Goal: Find specific page/section: Find specific page/section

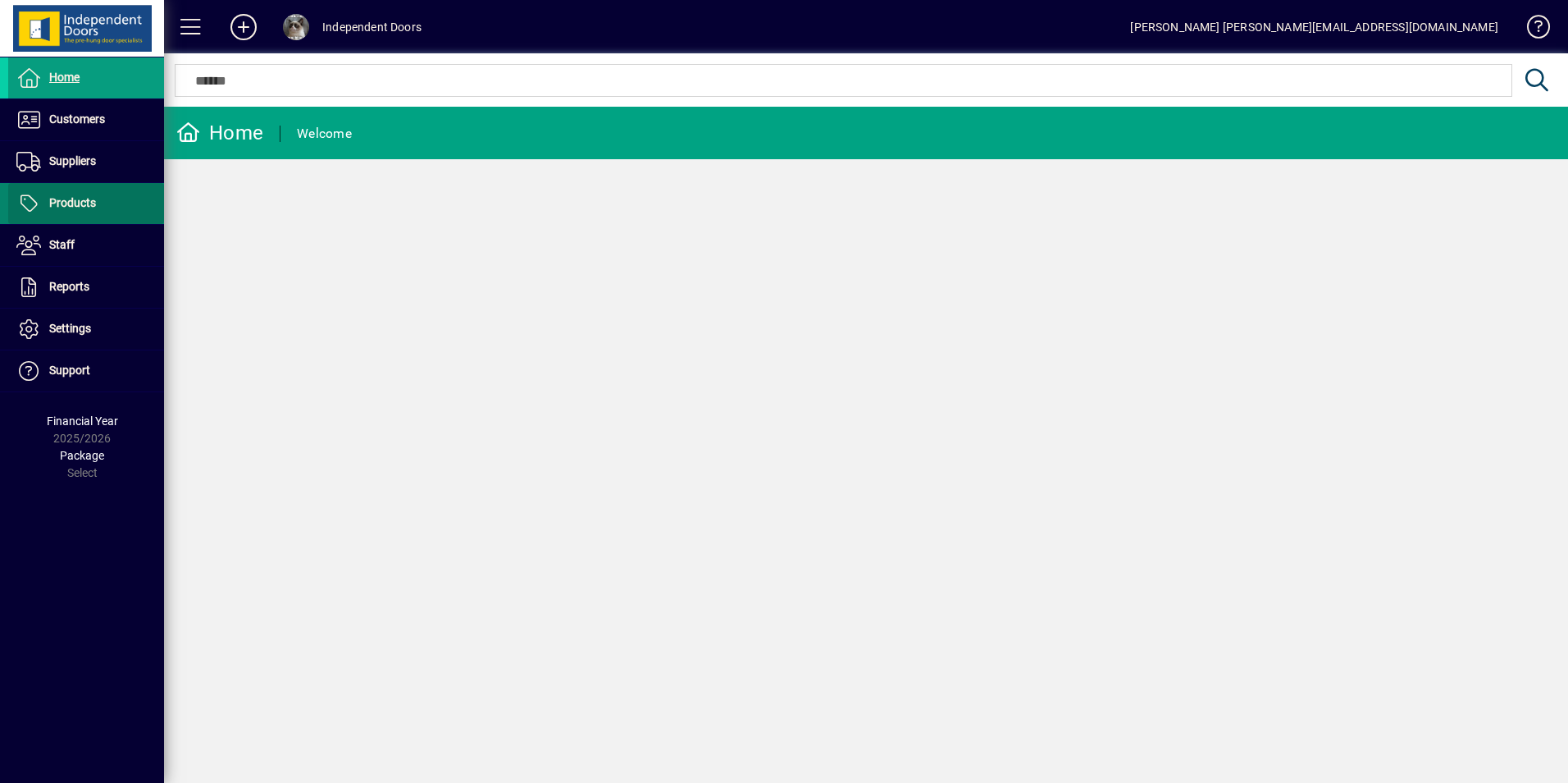
click at [98, 194] on span at bounding box center [86, 203] width 155 height 40
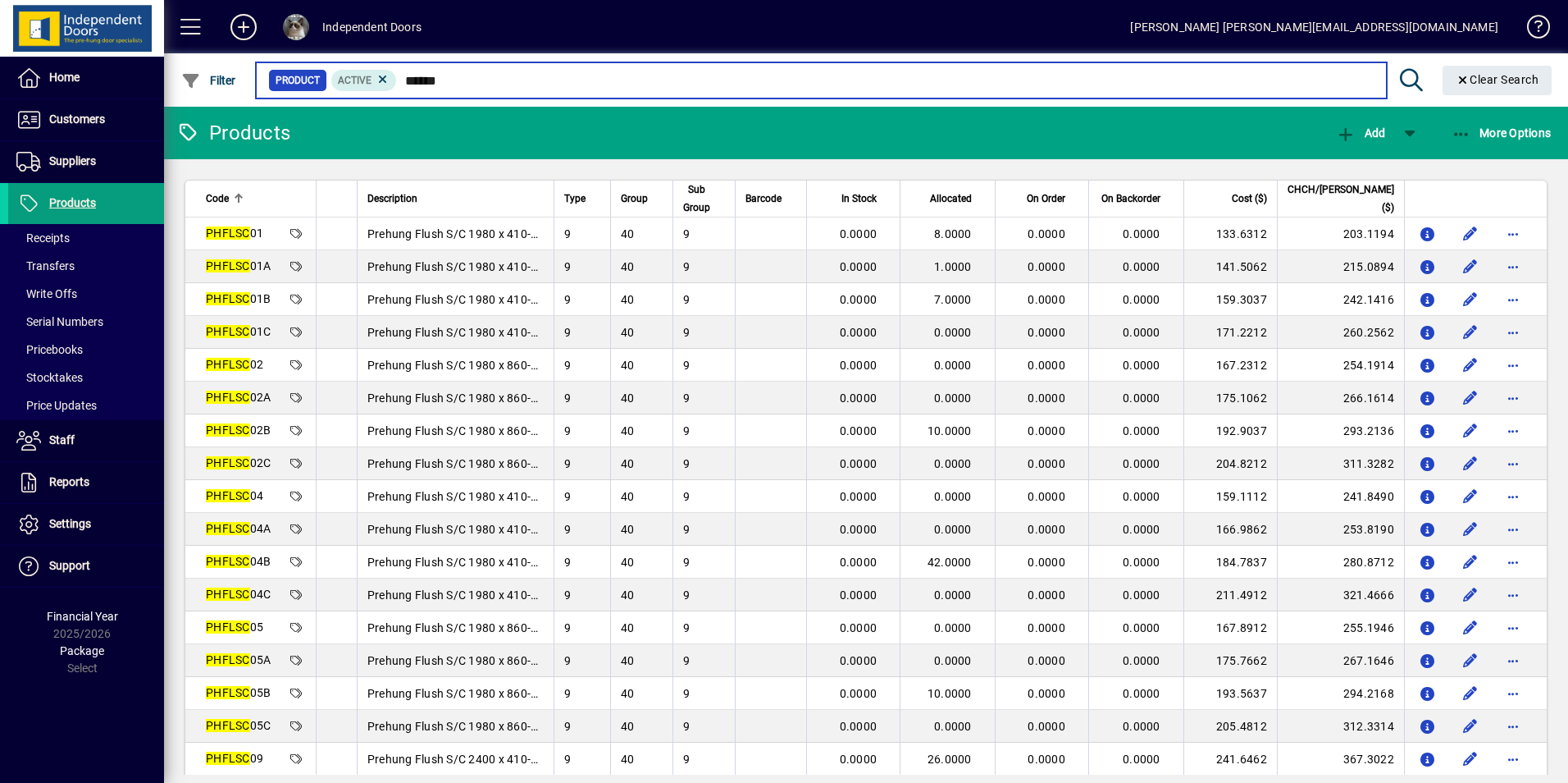
type input "******"
